Goal: Find specific page/section: Find specific page/section

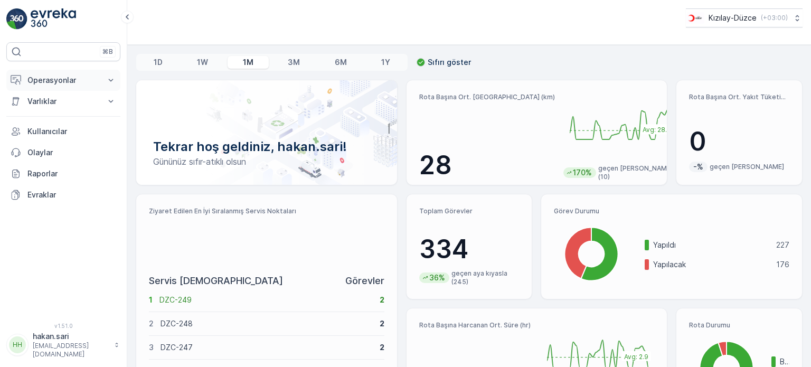
click at [64, 78] on p "Operasyonlar" at bounding box center [63, 80] width 72 height 11
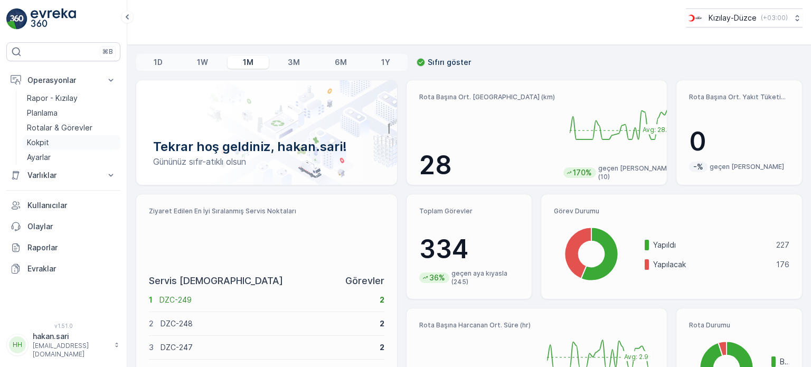
click at [46, 143] on p "Kokpit" at bounding box center [38, 142] width 22 height 11
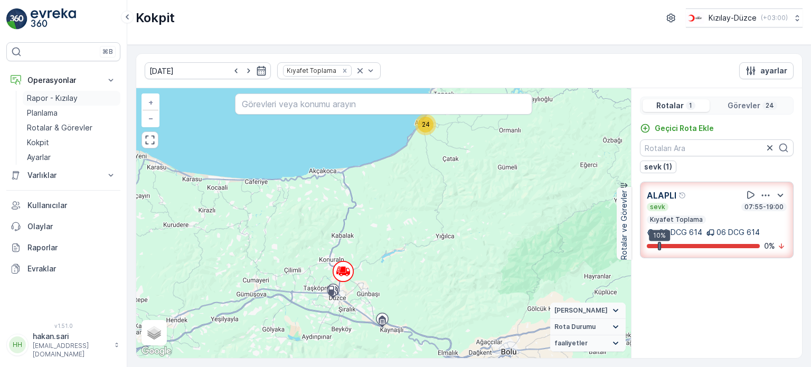
click at [51, 95] on p "Rapor - Kızılay" at bounding box center [52, 98] width 51 height 11
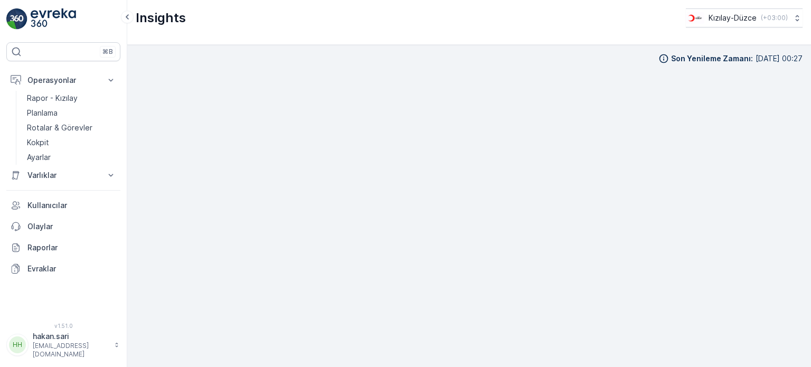
scroll to position [8, 0]
click at [293, 16] on div "Insights Kızılay-Düzce ( +03:00 )" at bounding box center [469, 17] width 667 height 19
